Goal: Navigation & Orientation: Find specific page/section

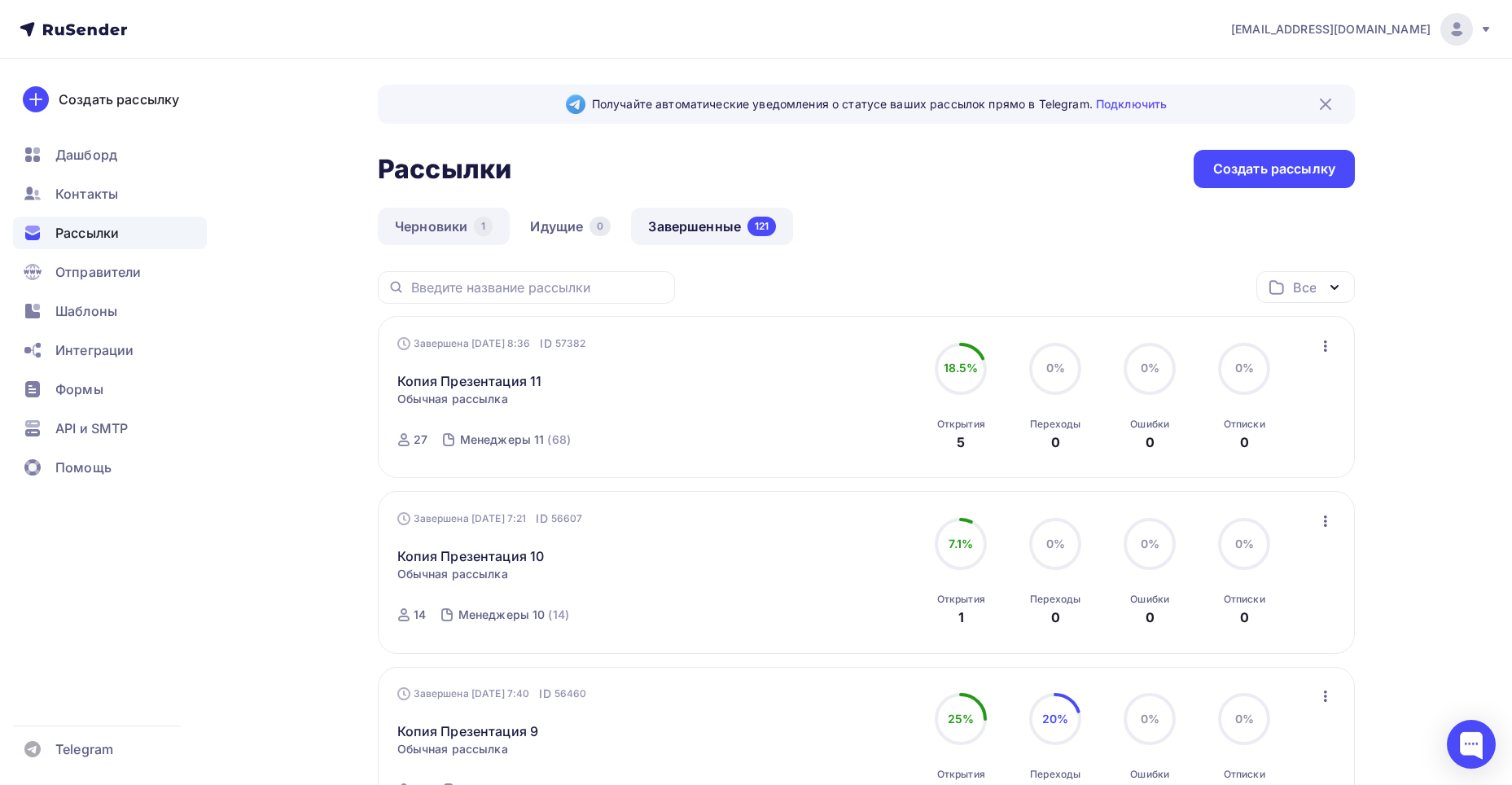
click at [410, 222] on link "Черновики 1" at bounding box center [443, 226] width 132 height 38
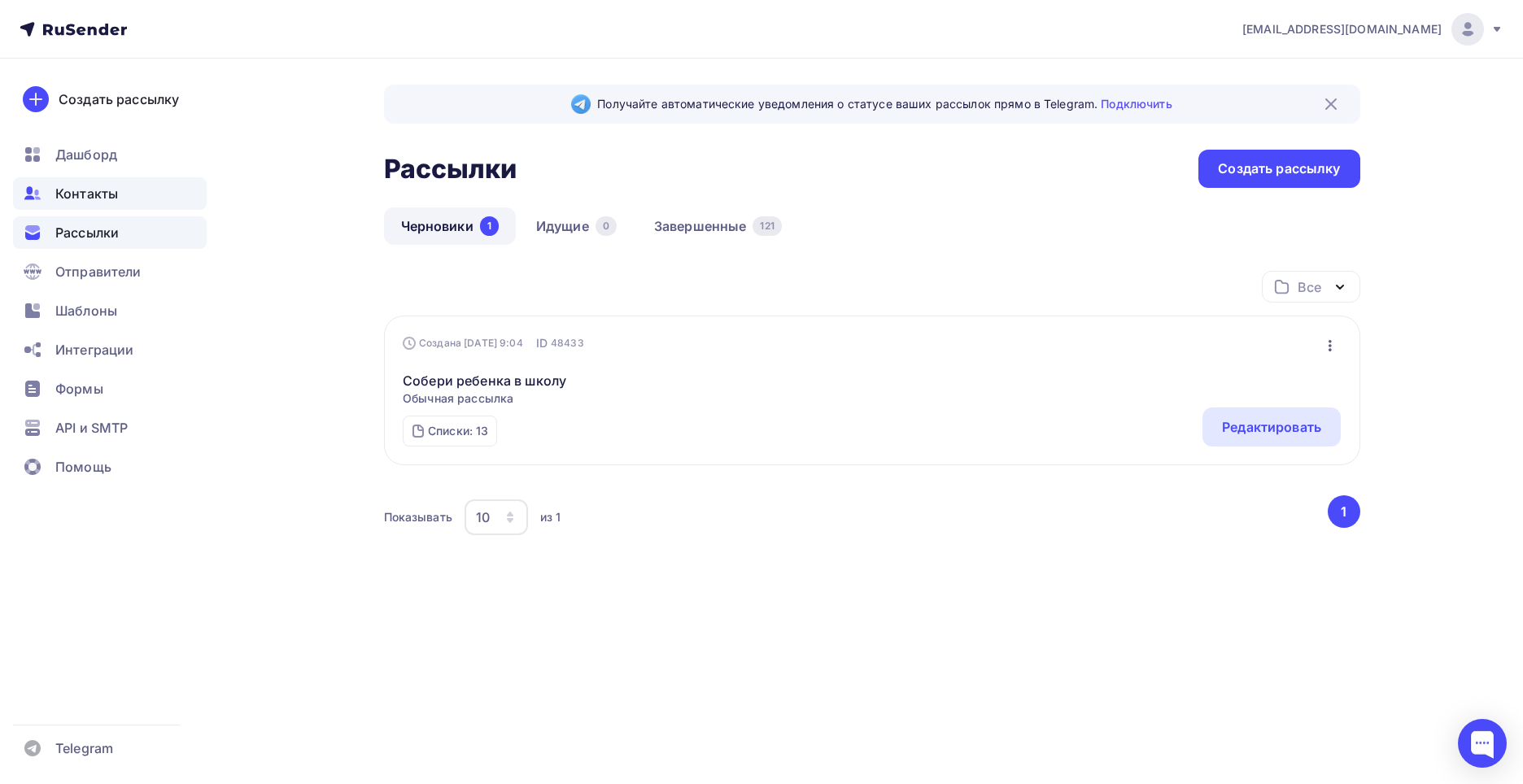
click at [132, 202] on div "Контакты" at bounding box center [110, 193] width 194 height 32
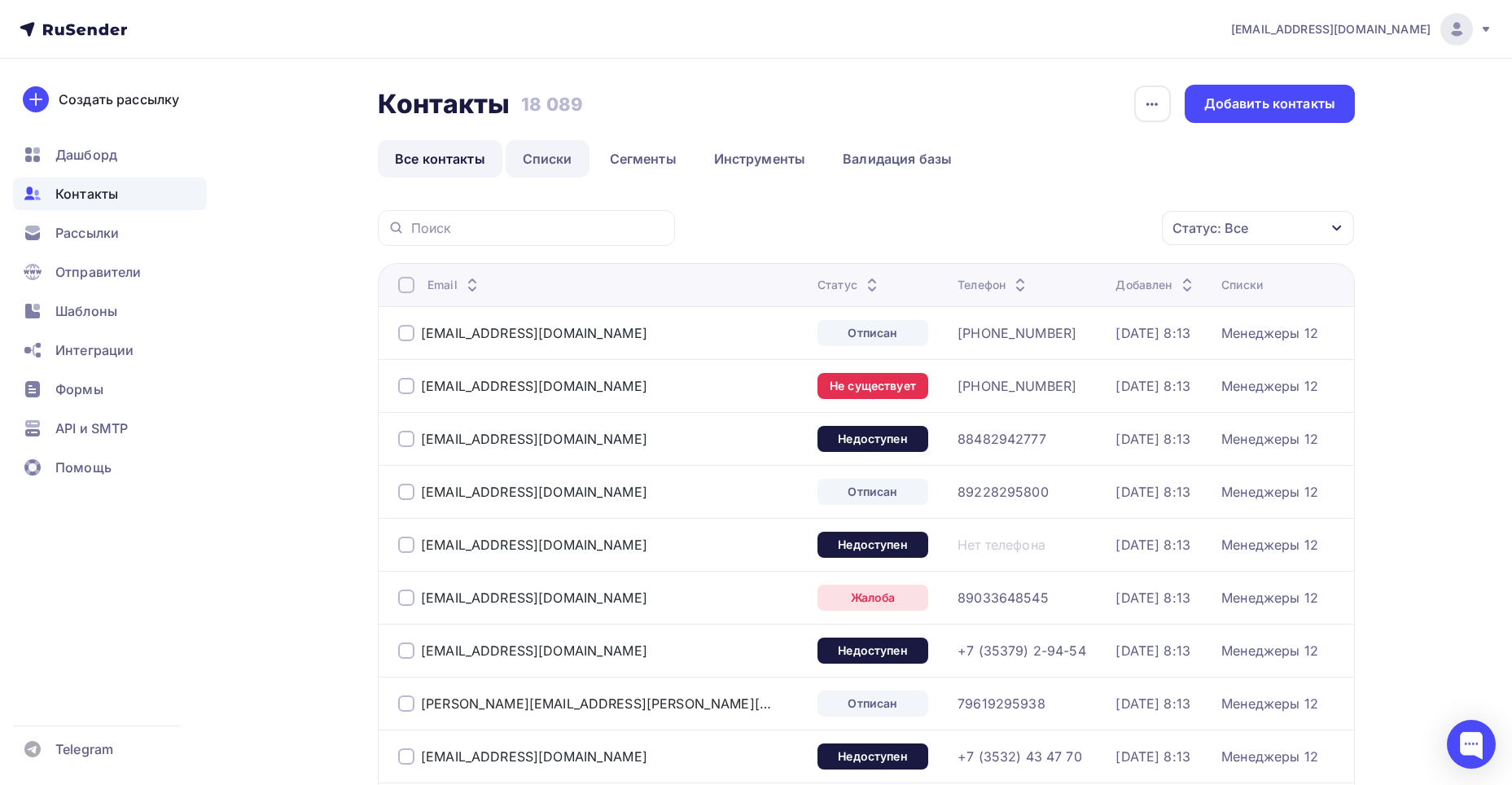
click at [544, 164] on link "Списки" at bounding box center [548, 158] width 84 height 38
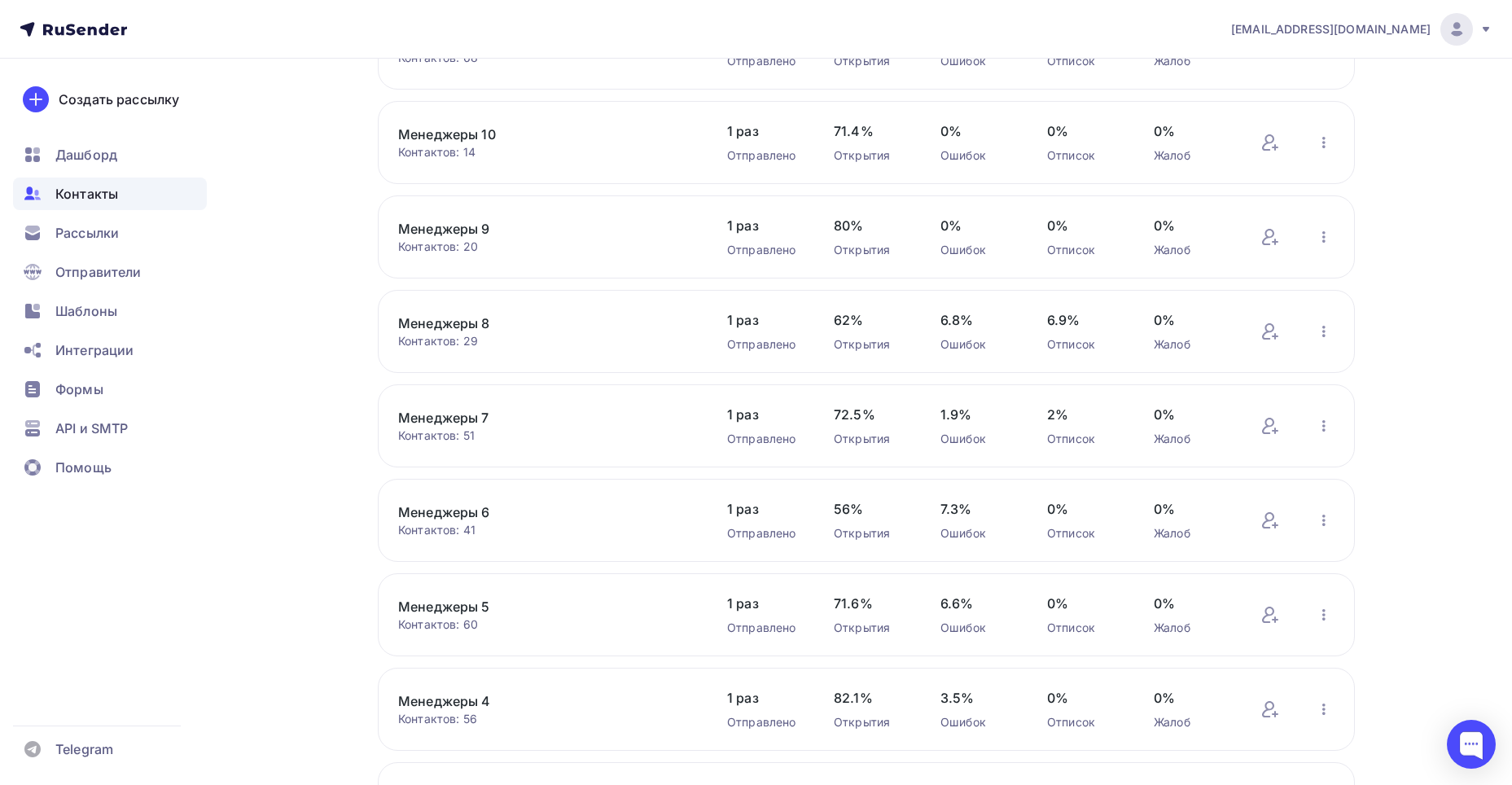
scroll to position [233, 0]
